Goal: Transaction & Acquisition: Purchase product/service

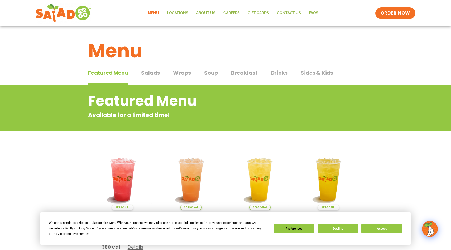
click at [146, 75] on span "Salads" at bounding box center [150, 73] width 19 height 8
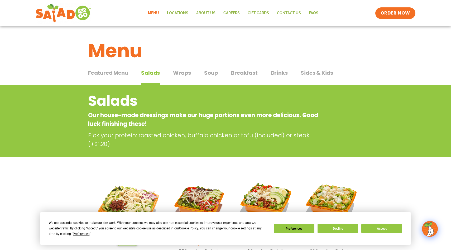
click at [190, 76] on div "Featured Menu Featured Menu Salads Salads Wraps Wraps Soup Soup Breakfast Break…" at bounding box center [225, 76] width 275 height 18
click at [182, 72] on span "Wraps" at bounding box center [182, 73] width 18 height 8
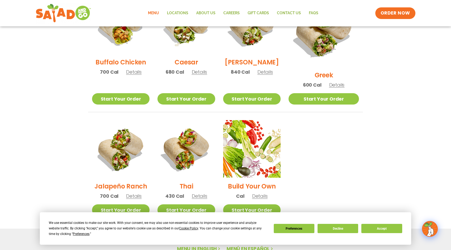
scroll to position [295, 0]
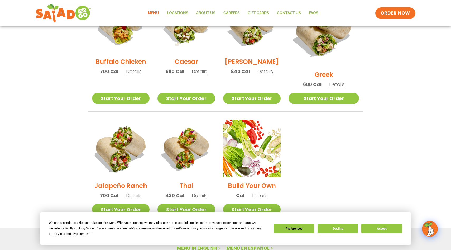
click at [118, 151] on img at bounding box center [120, 147] width 67 height 67
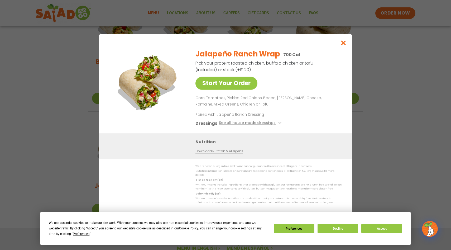
click at [73, 134] on div "Start Your Order Jalapeño Ranch Wrap 700 Cal Pick your protein: roasted chicken…" at bounding box center [225, 125] width 451 height 250
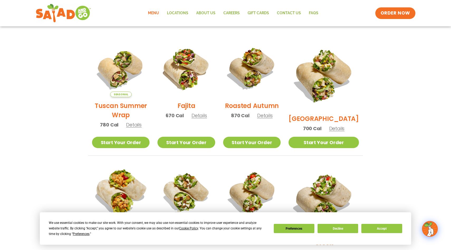
scroll to position [128, 0]
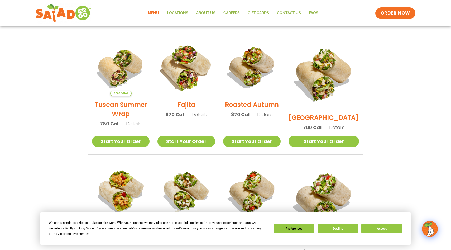
click at [189, 62] on img at bounding box center [185, 66] width 67 height 67
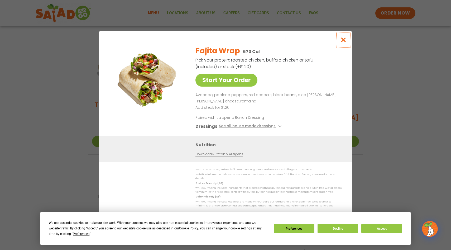
click at [341, 42] on icon "Close modal" at bounding box center [343, 40] width 7 height 6
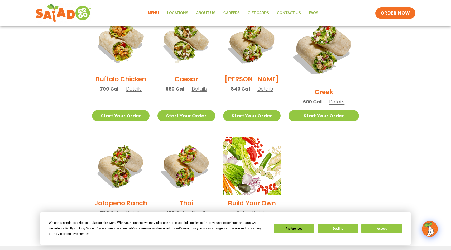
scroll to position [377, 0]
